Goal: Information Seeking & Learning: Learn about a topic

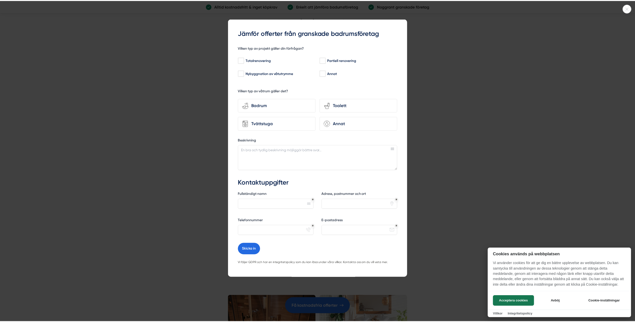
scroll to position [1102, 0]
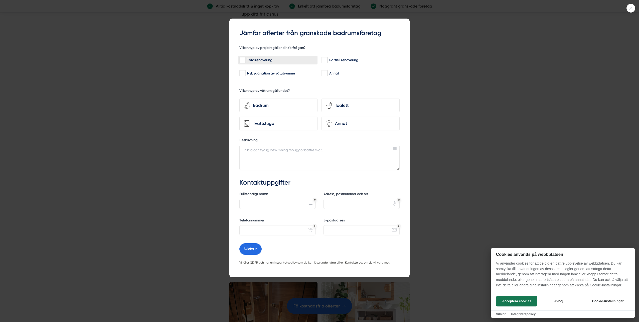
click at [240, 61] on input "Totalrenovering" at bounding box center [242, 60] width 6 height 5
checkbox input "true"
click at [269, 103] on div "Badrum" at bounding box center [281, 105] width 63 height 7
click at [0, 0] on input "bathroom-tub-towel Badrum" at bounding box center [0, 0] width 0 height 0
click at [491, 96] on div at bounding box center [319, 161] width 639 height 322
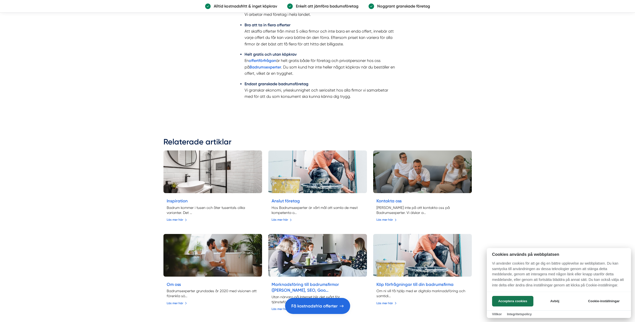
scroll to position [1778, 0]
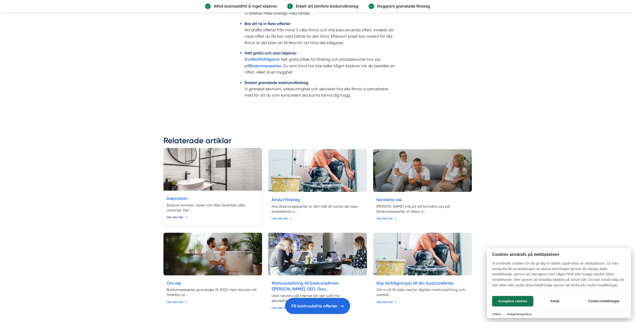
click at [175, 210] on div at bounding box center [317, 161] width 635 height 322
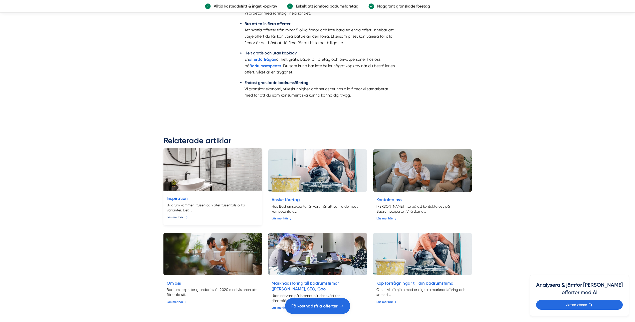
click at [175, 215] on link "Läs mer här" at bounding box center [177, 217] width 21 height 5
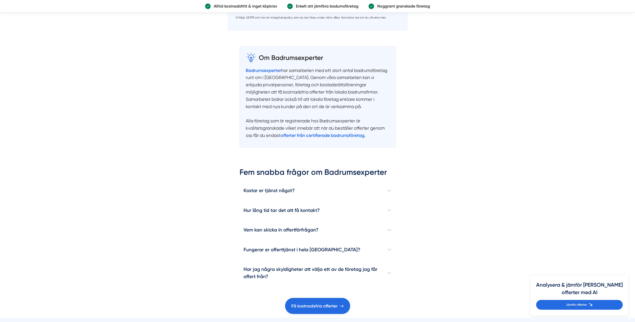
scroll to position [2178, 0]
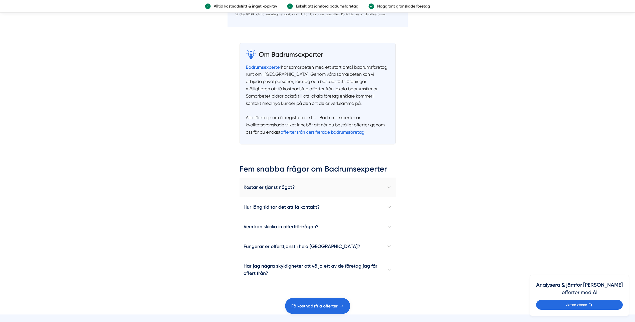
click at [391, 188] on h4 "Kostar er tjänst något?" at bounding box center [318, 187] width 156 height 20
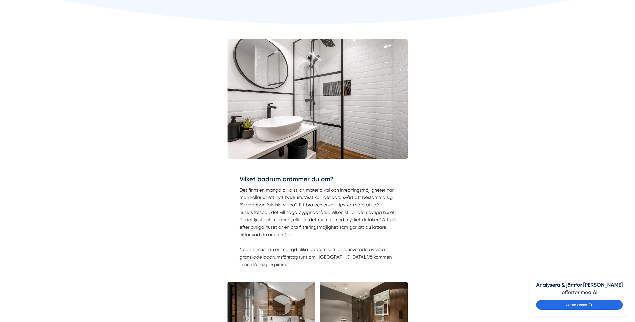
scroll to position [275, 0]
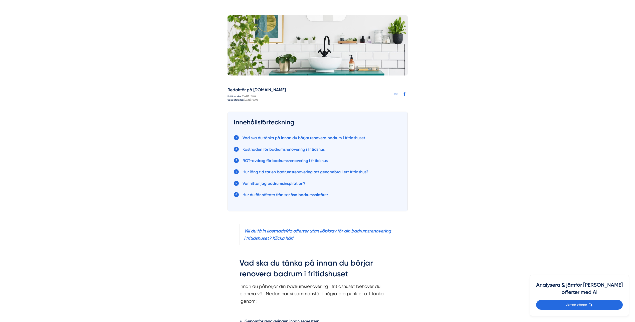
scroll to position [150, 0]
click at [286, 149] on link "Kostnaden för badrumsrenovering i fritidshus" at bounding box center [284, 148] width 82 height 5
